Goal: Information Seeking & Learning: Check status

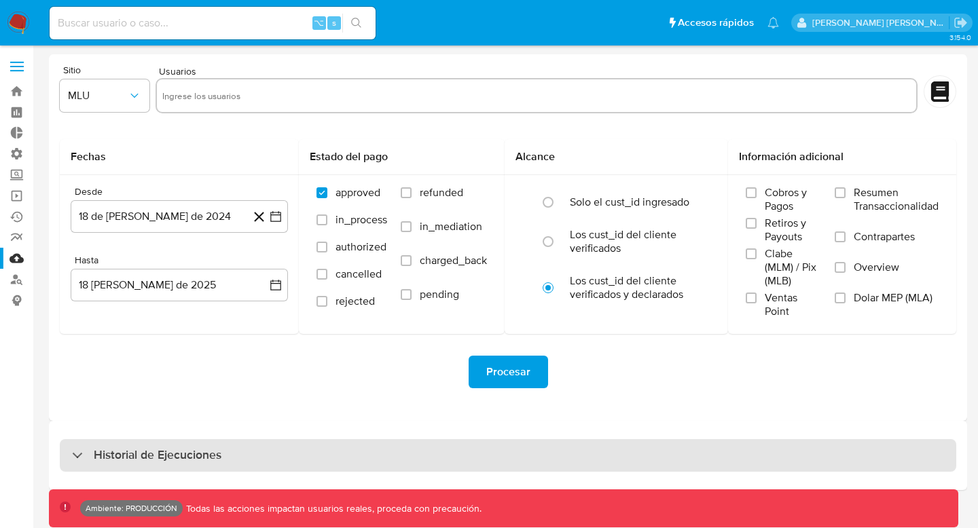
click at [325, 447] on div "Historial de Ejecuciones" at bounding box center [508, 455] width 896 height 33
select select "10"
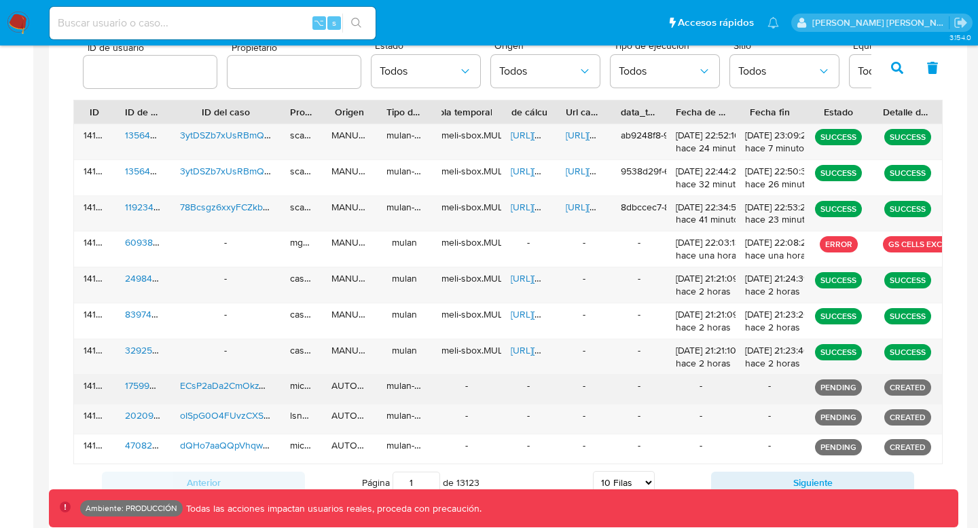
scroll to position [466, 0]
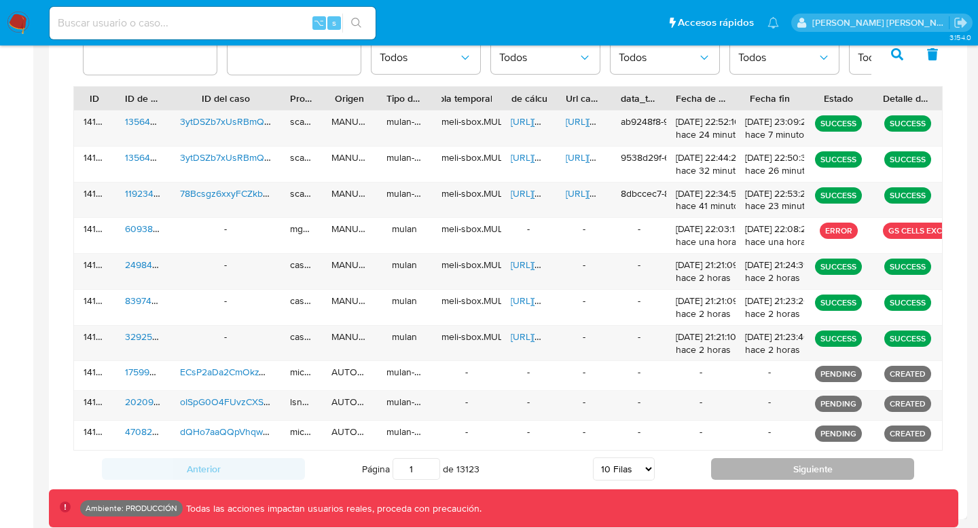
click at [757, 470] on button "Siguiente" at bounding box center [812, 469] width 203 height 22
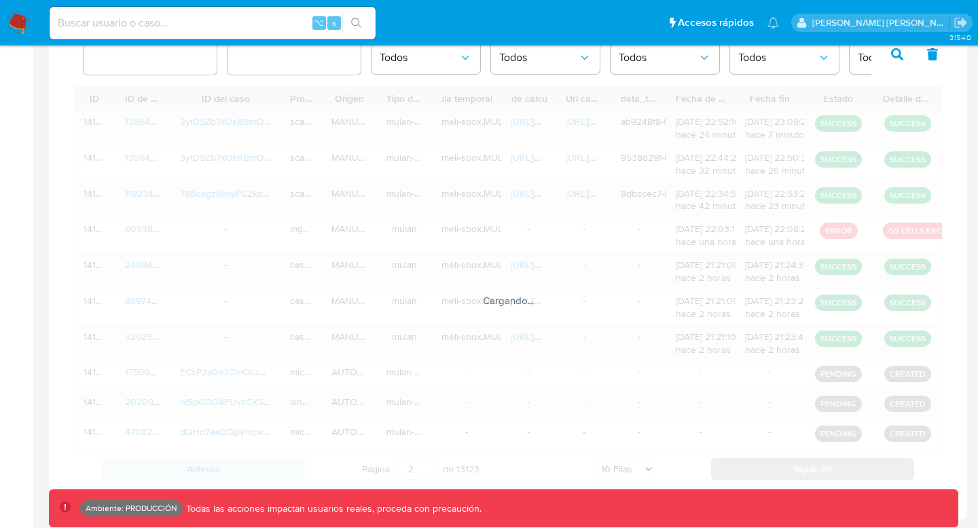
scroll to position [424, 0]
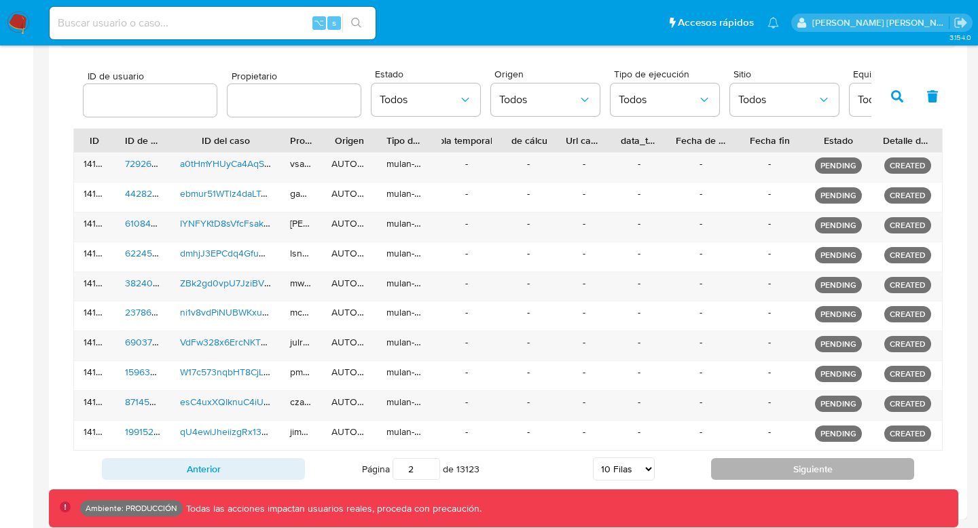
click at [757, 470] on button "Siguiente" at bounding box center [812, 469] width 203 height 22
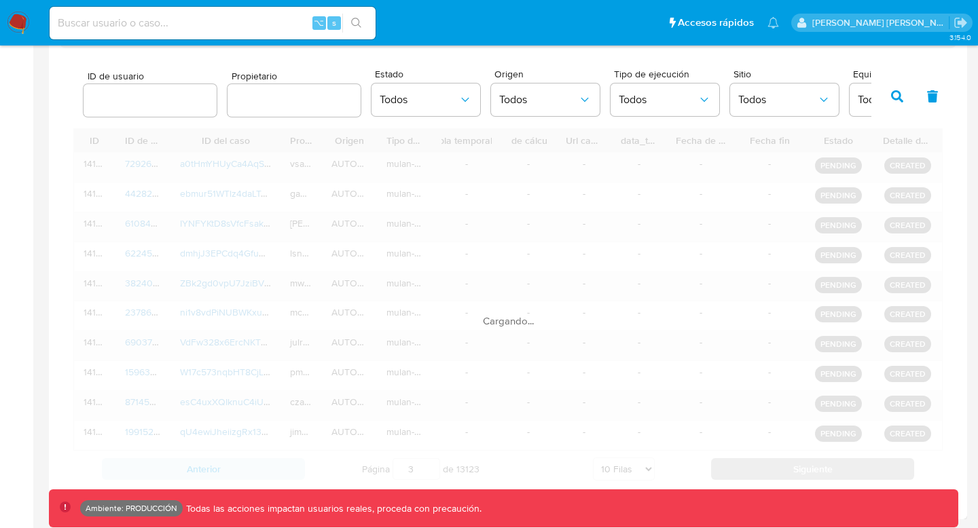
scroll to position [430, 0]
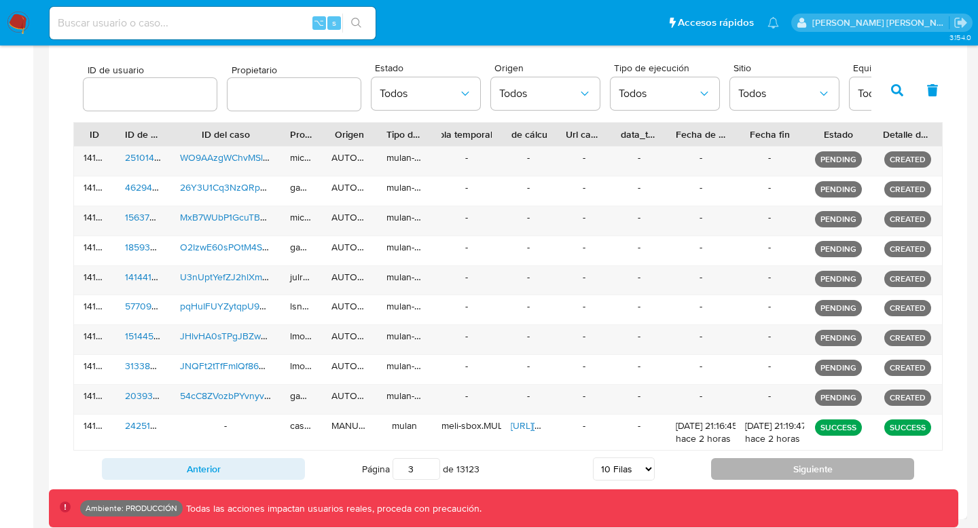
click at [757, 470] on button "Siguiente" at bounding box center [812, 469] width 203 height 22
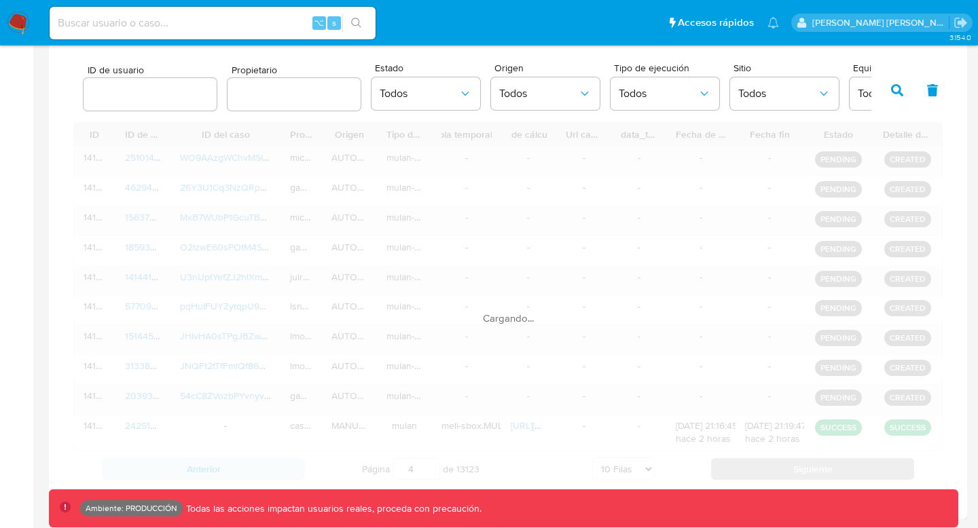
scroll to position [442, 0]
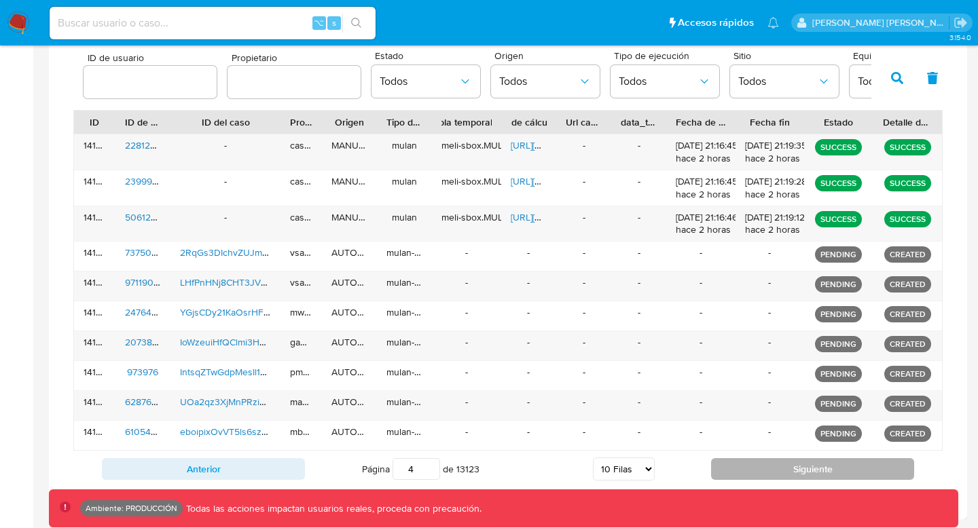
click at [757, 470] on button "Siguiente" at bounding box center [812, 469] width 203 height 22
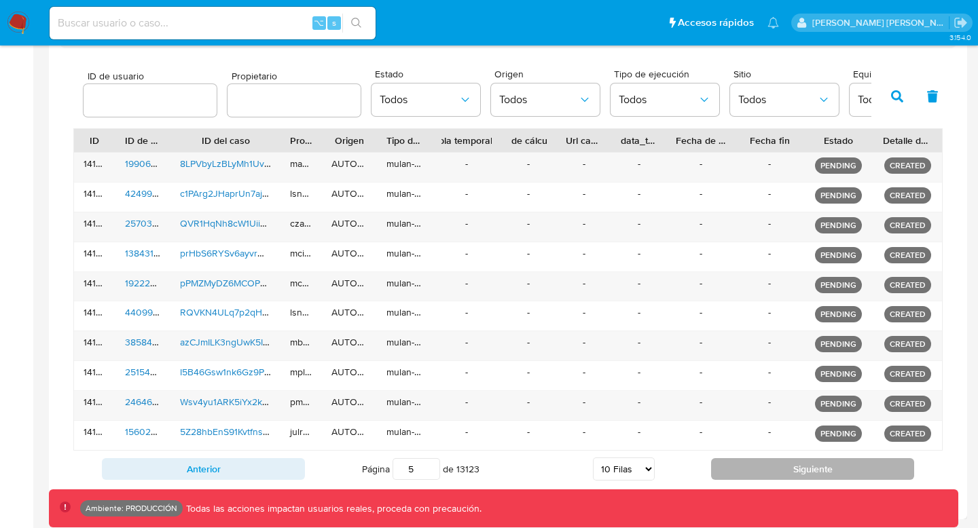
scroll to position [424, 0]
click at [757, 470] on button "Siguiente" at bounding box center [812, 469] width 203 height 22
click at [423, 111] on button "Todos" at bounding box center [425, 99] width 109 height 33
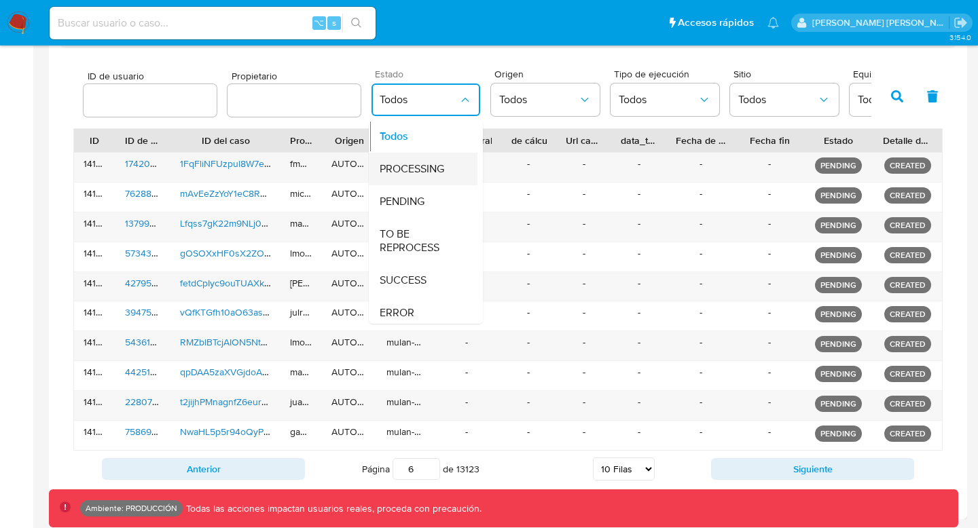
click at [422, 166] on span "PROCESSING" at bounding box center [411, 169] width 64 height 14
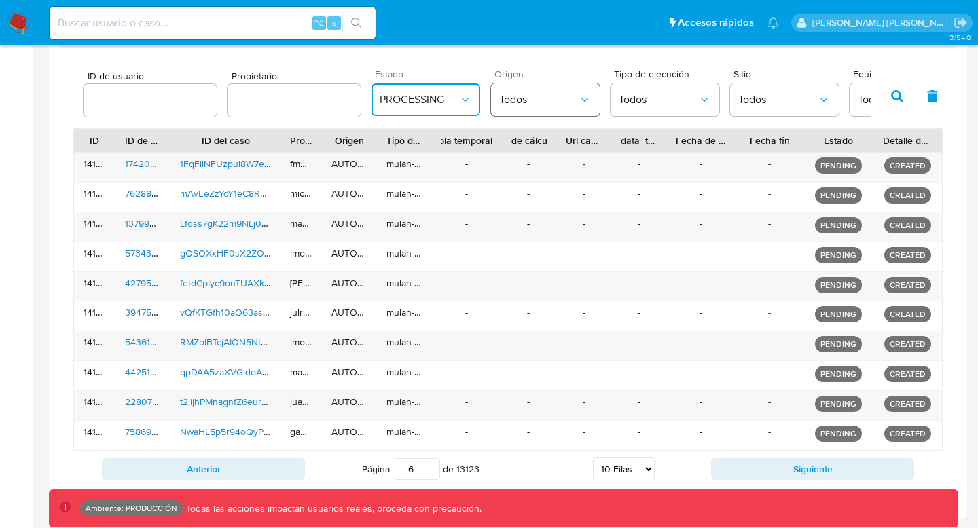
click at [554, 100] on span "Todos" at bounding box center [538, 100] width 79 height 14
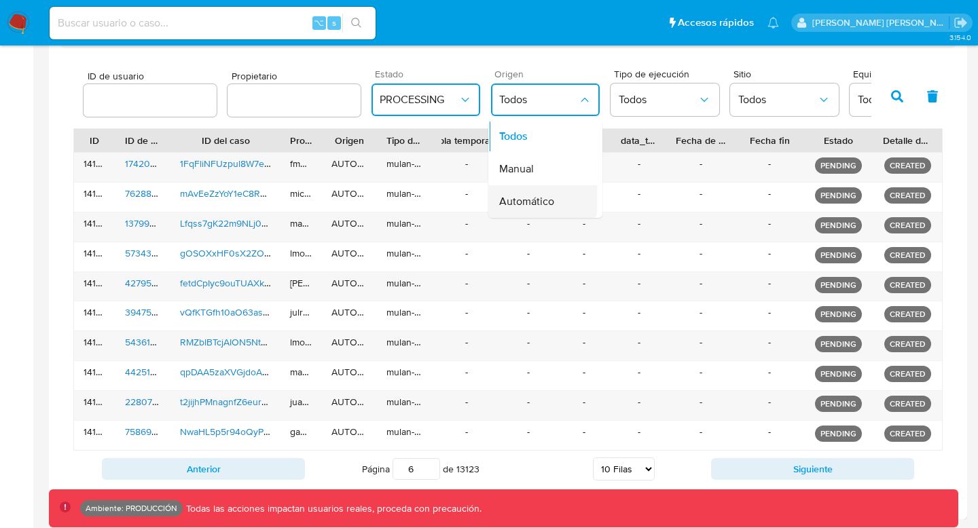
click at [526, 198] on span "Automático" at bounding box center [526, 202] width 55 height 14
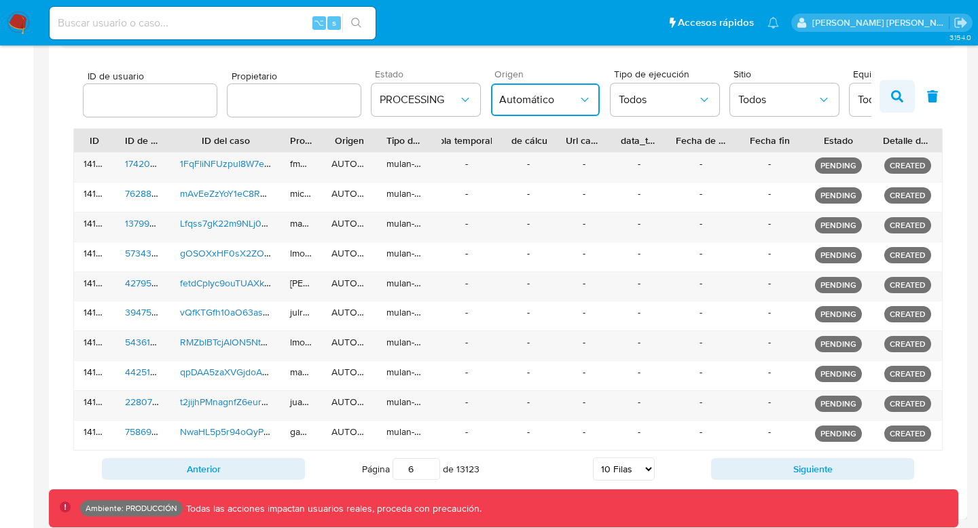
click at [900, 97] on icon "button" at bounding box center [897, 96] width 12 height 12
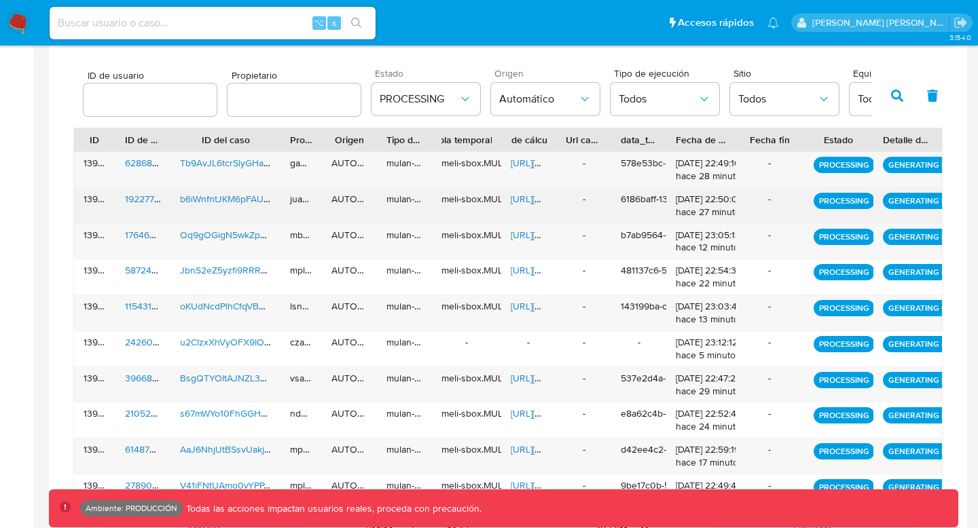
scroll to position [484, 0]
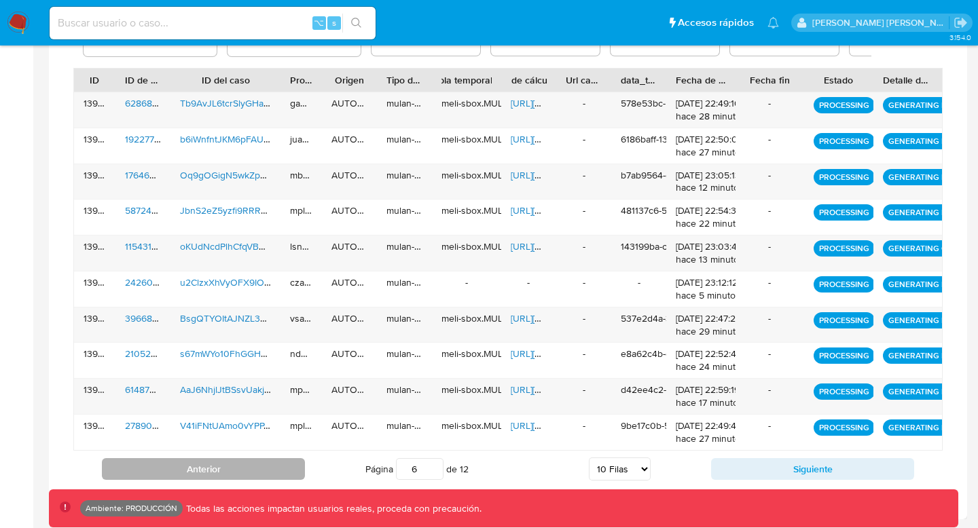
click at [272, 461] on button "Anterior" at bounding box center [203, 469] width 203 height 22
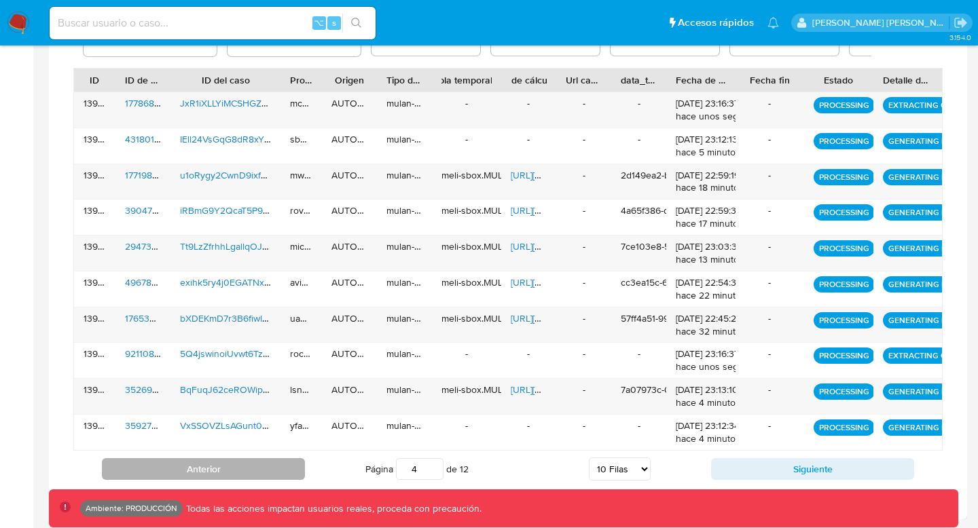
click at [263, 469] on button "Anterior" at bounding box center [203, 469] width 203 height 22
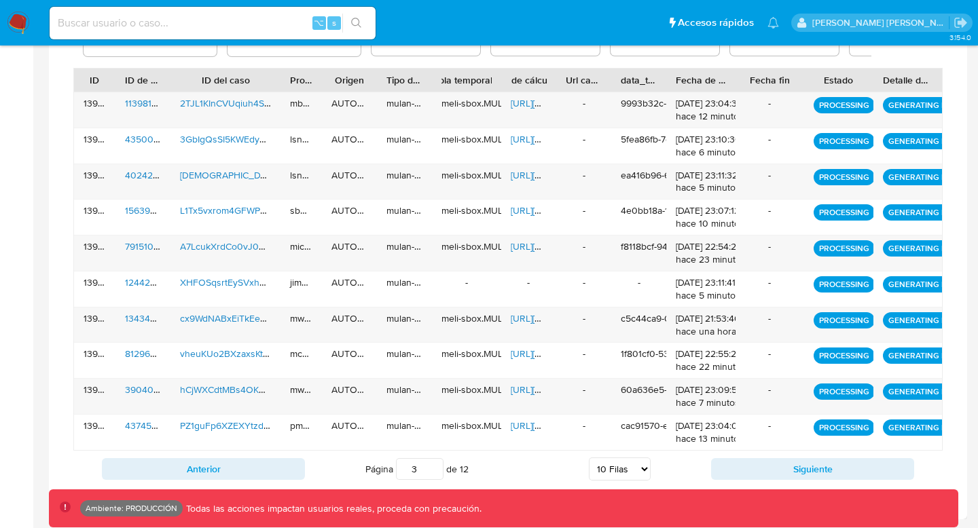
click at [196, 454] on div "Anterior Página 3 de 12 5 [PERSON_NAME] 10 [PERSON_NAME] 20 [PERSON_NAME] 25 [P…" at bounding box center [507, 469] width 869 height 37
click at [196, 470] on button "Anterior" at bounding box center [203, 469] width 203 height 22
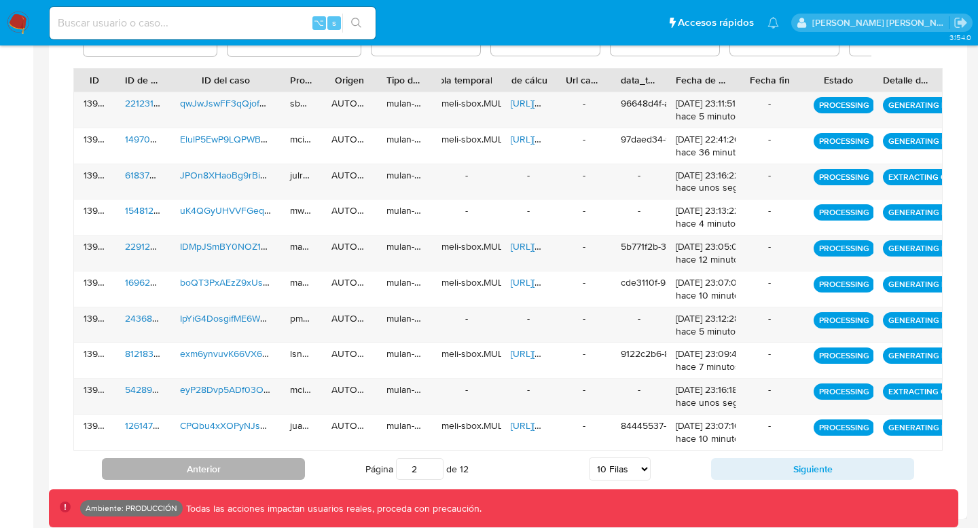
click at [196, 470] on button "Anterior" at bounding box center [203, 469] width 203 height 22
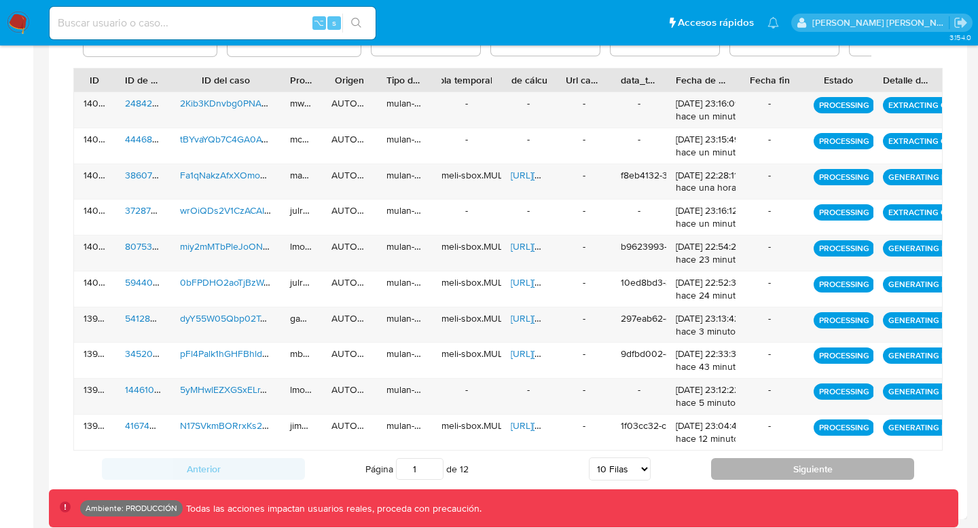
click at [758, 470] on button "Siguiente" at bounding box center [812, 469] width 203 height 22
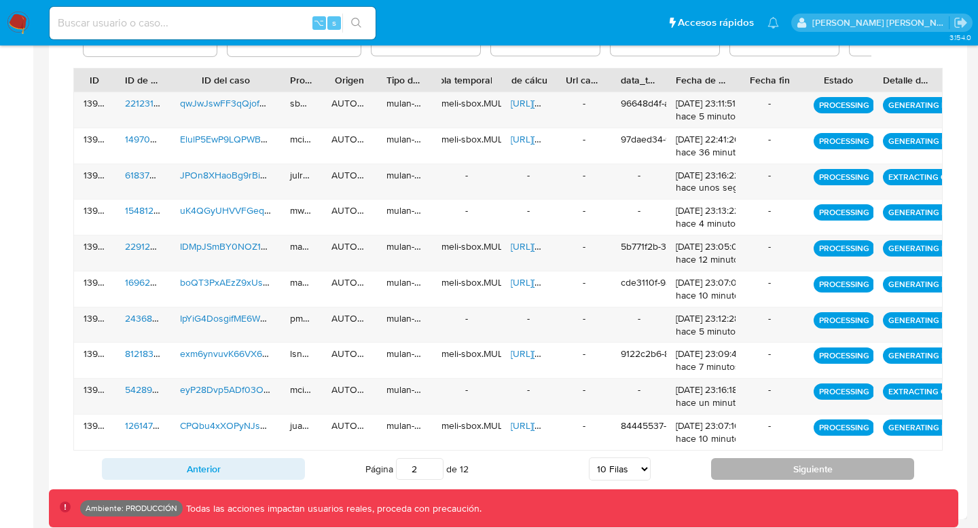
click at [758, 470] on button "Siguiente" at bounding box center [812, 469] width 203 height 22
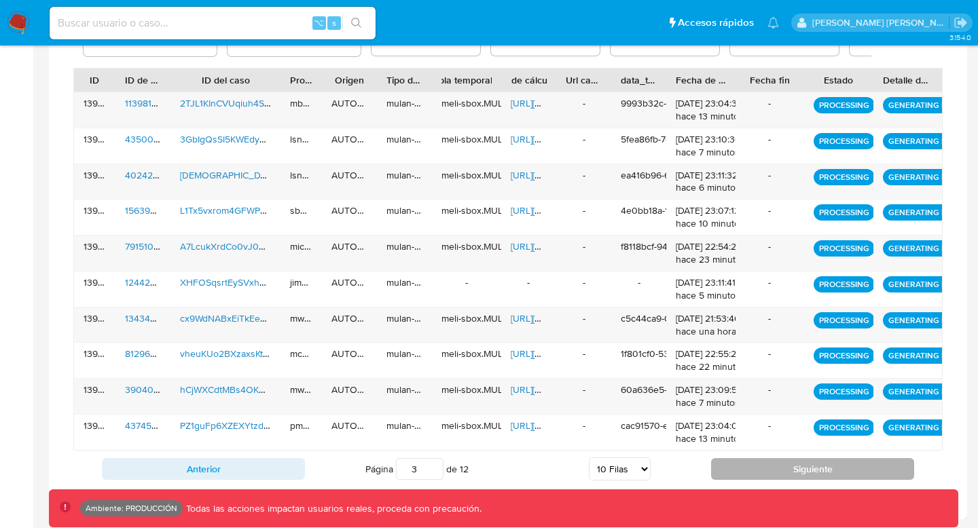
click at [758, 470] on button "Siguiente" at bounding box center [812, 469] width 203 height 22
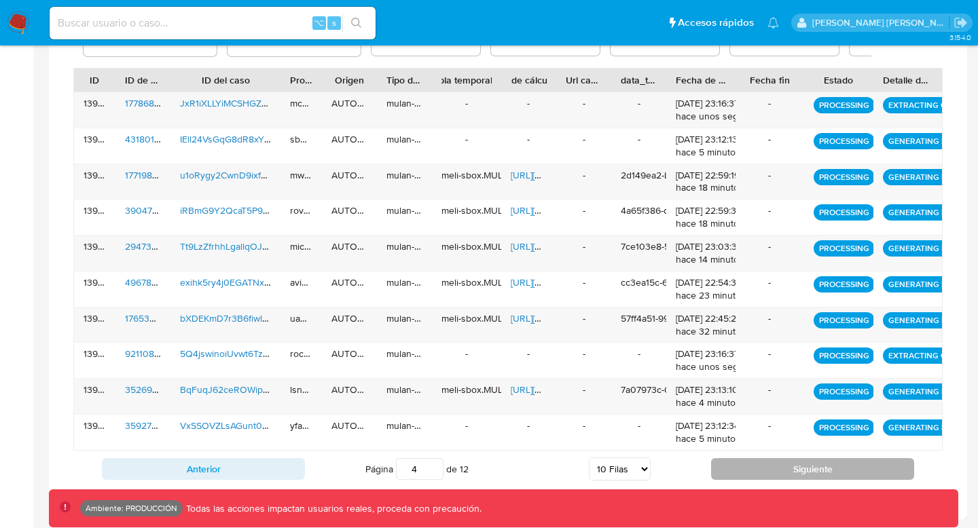
click at [758, 470] on button "Siguiente" at bounding box center [812, 469] width 203 height 22
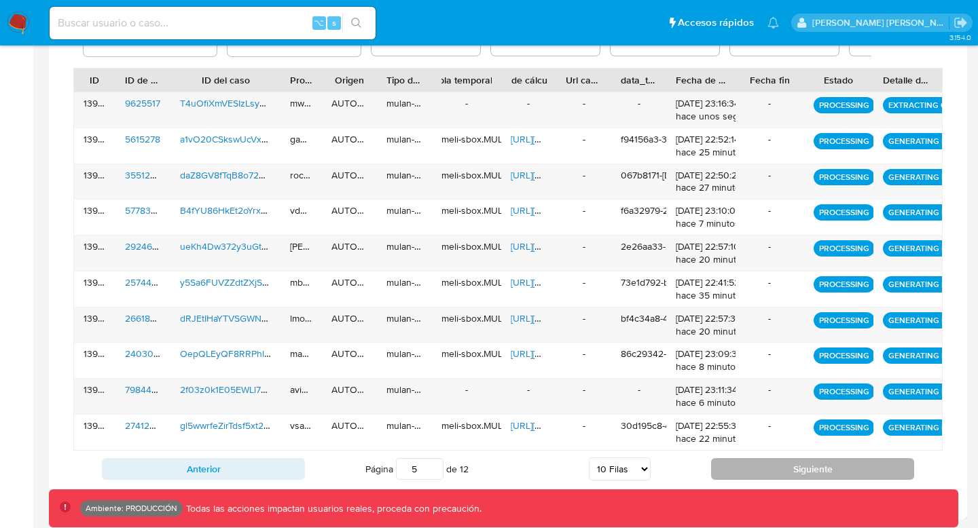
click at [758, 470] on button "Siguiente" at bounding box center [812, 469] width 203 height 22
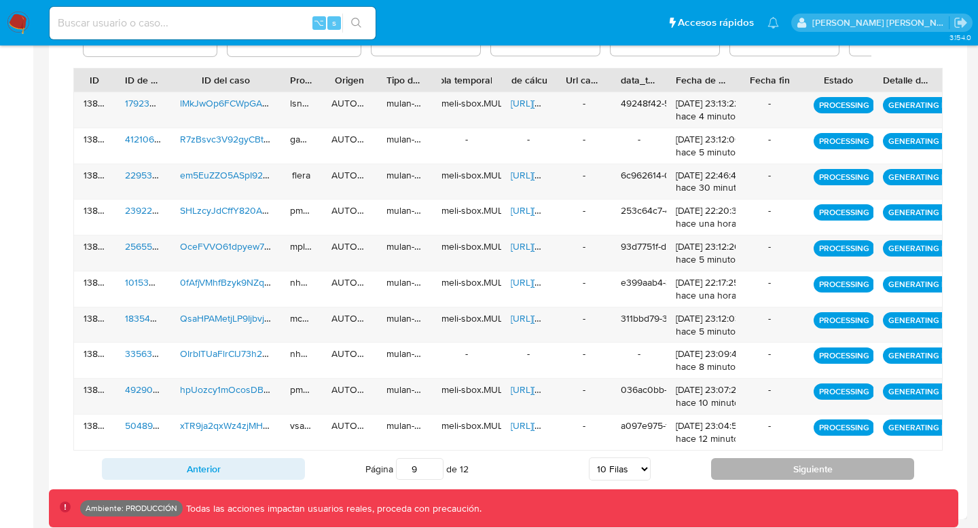
click at [758, 470] on button "Siguiente" at bounding box center [812, 469] width 203 height 22
click at [774, 469] on button "Siguiente" at bounding box center [812, 469] width 203 height 22
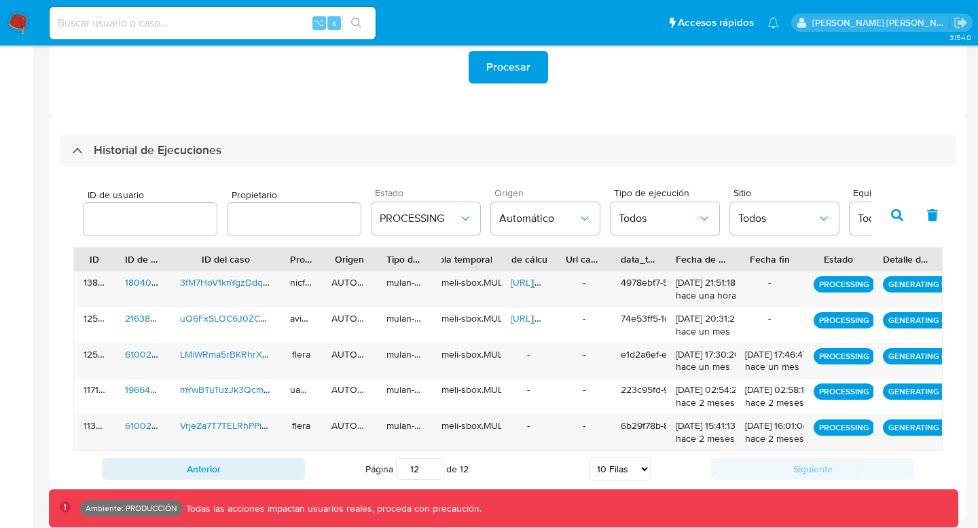
scroll to position [305, 0]
click at [273, 466] on button "Anterior" at bounding box center [203, 469] width 203 height 22
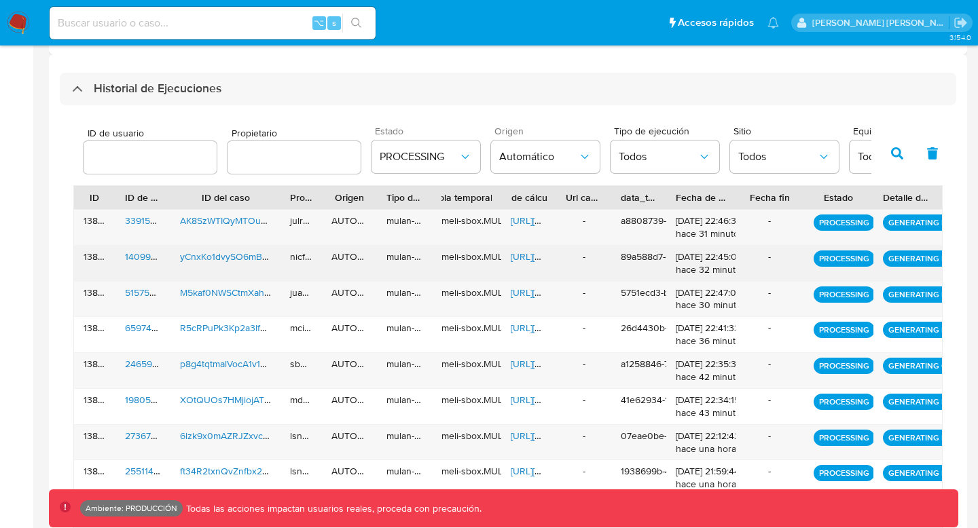
scroll to position [386, 0]
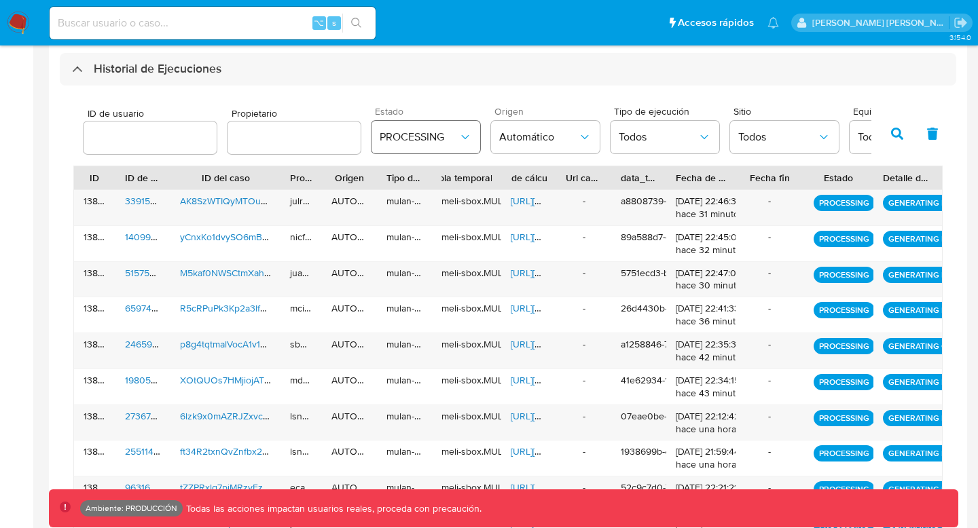
click at [432, 149] on button "PROCESSING" at bounding box center [425, 137] width 109 height 33
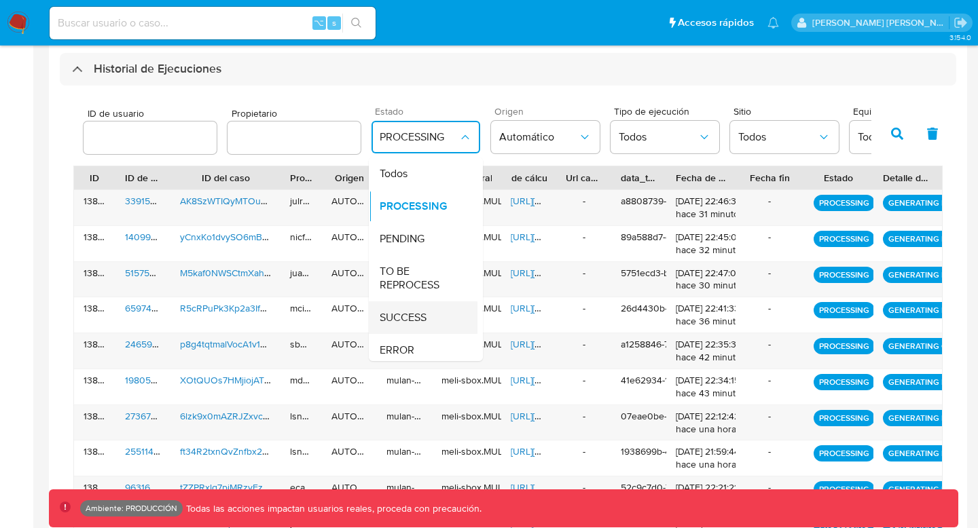
click at [405, 311] on span "SUCCESS" at bounding box center [402, 318] width 47 height 14
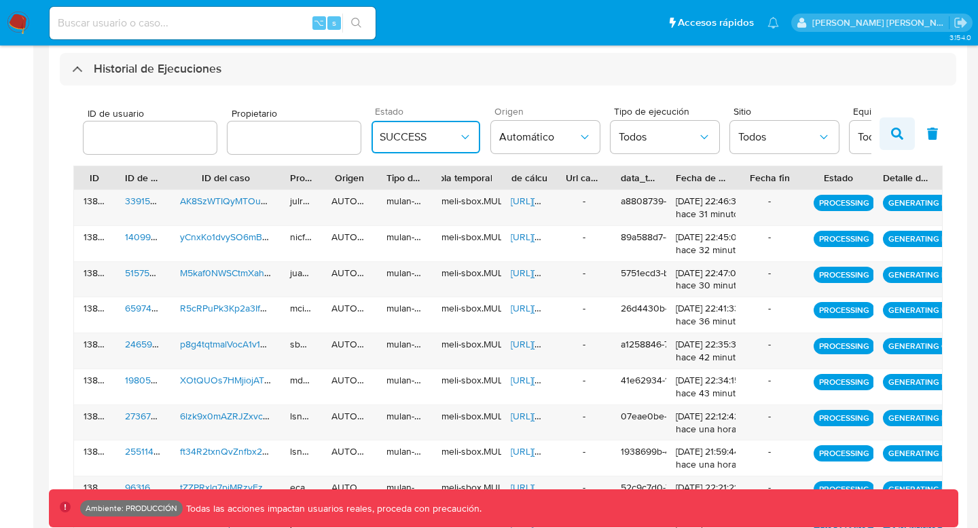
click at [887, 134] on button "button" at bounding box center [896, 133] width 35 height 33
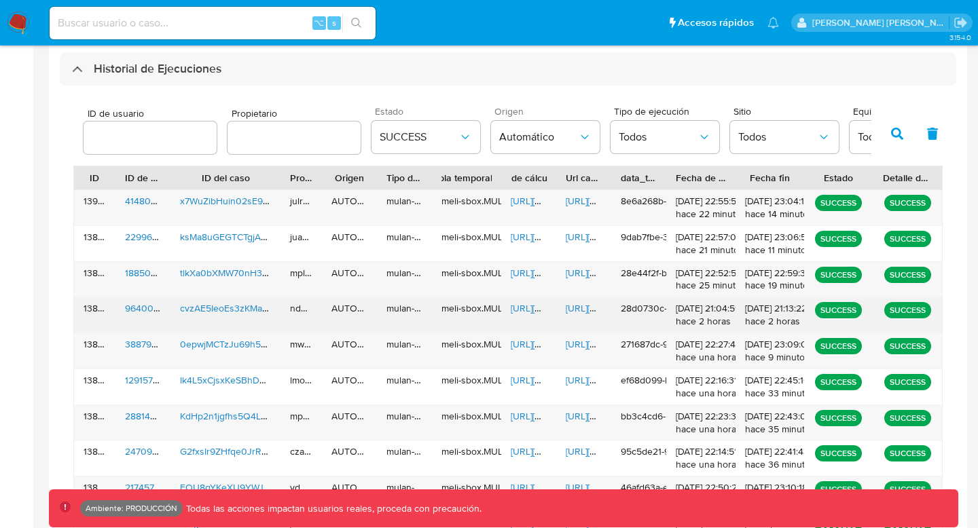
scroll to position [484, 0]
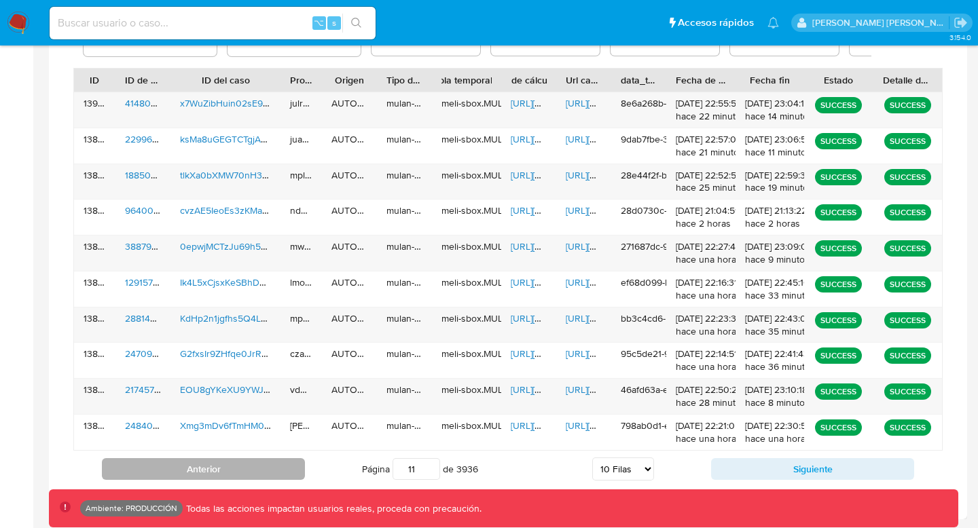
click at [288, 465] on button "Anterior" at bounding box center [203, 469] width 203 height 22
click at [287, 465] on button "Anterior" at bounding box center [203, 469] width 203 height 22
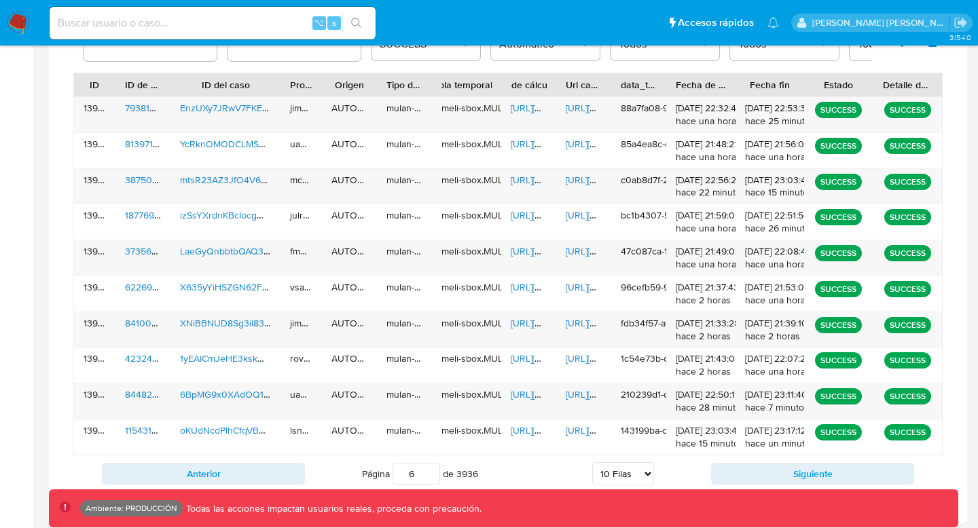
scroll to position [481, 0]
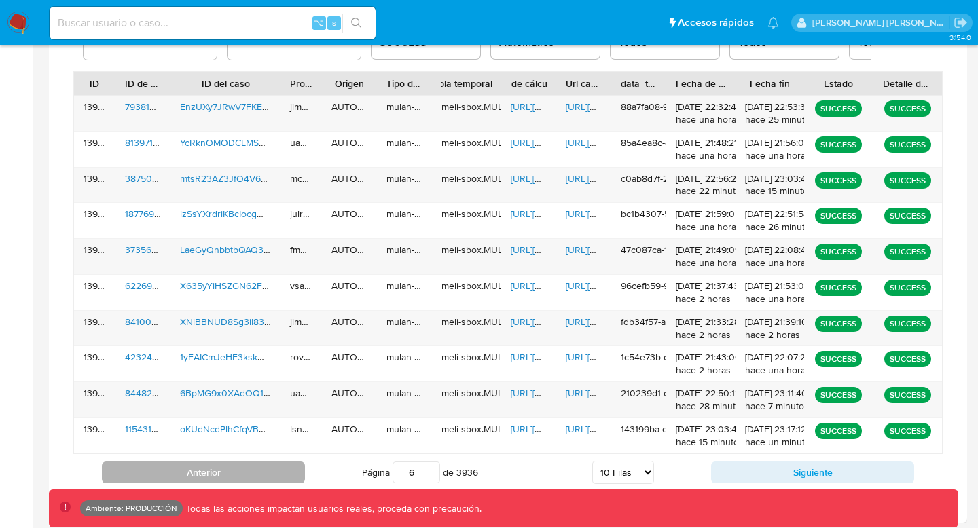
click at [274, 466] on button "Anterior" at bounding box center [203, 473] width 203 height 22
click at [272, 474] on button "Anterior" at bounding box center [203, 473] width 203 height 22
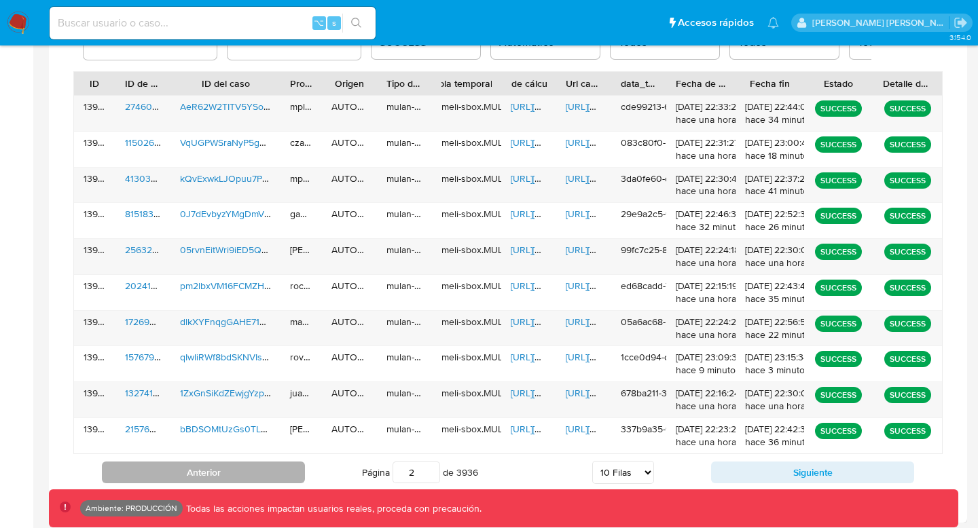
type input "1"
